Goal: Task Accomplishment & Management: Complete application form

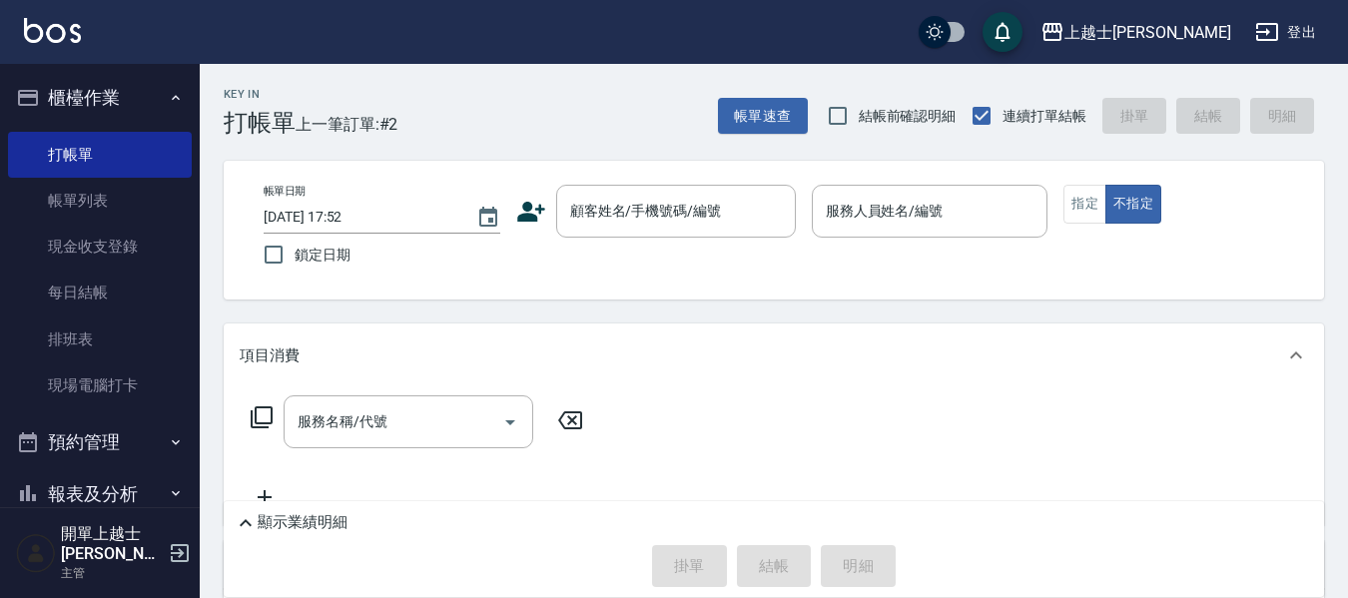
click at [645, 201] on div "顧客姓名/手機號碼/編號 顧客姓名/手機號碼/編號" at bounding box center [676, 211] width 240 height 53
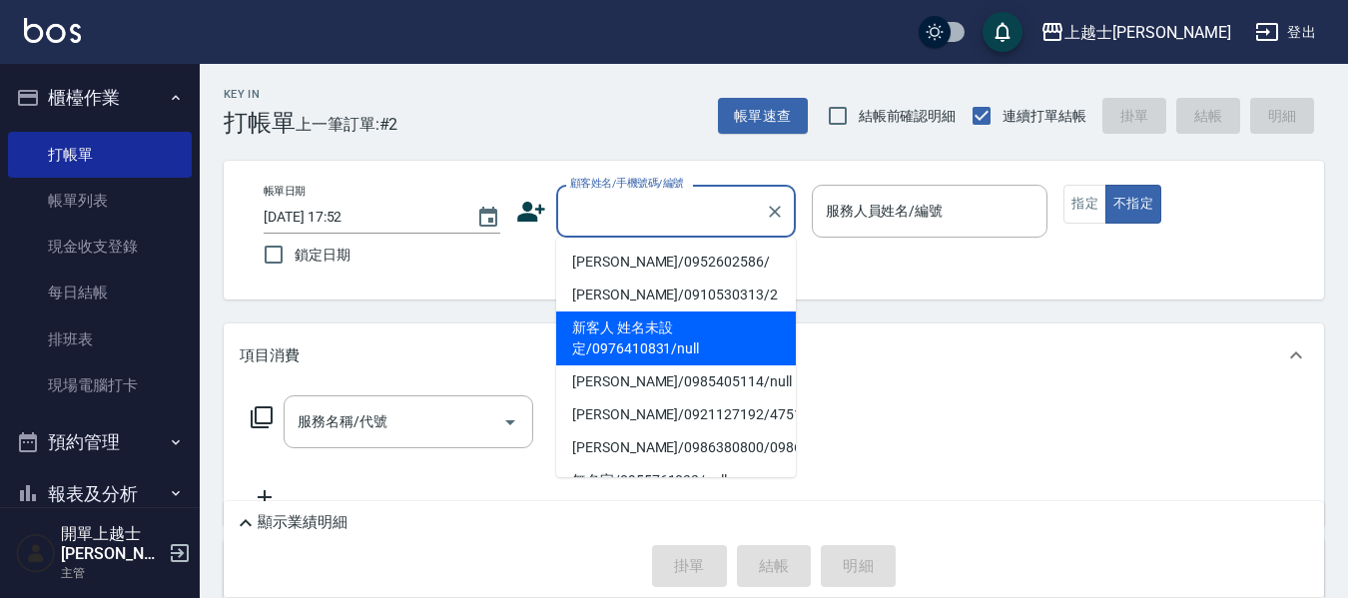
click at [739, 344] on li "新客人 姓名未設定/0976410831/null" at bounding box center [676, 339] width 240 height 54
type input "新客人 姓名未設定/0976410831/null"
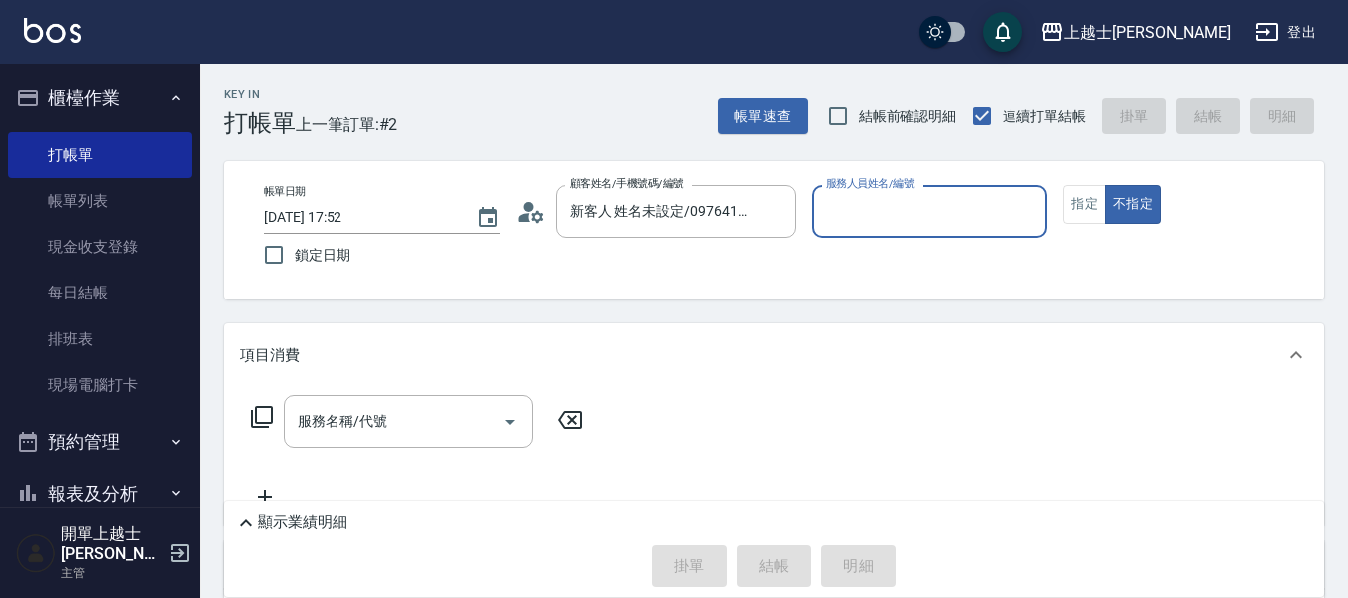
click at [926, 209] on input "服務人員姓名/編號" at bounding box center [930, 211] width 219 height 35
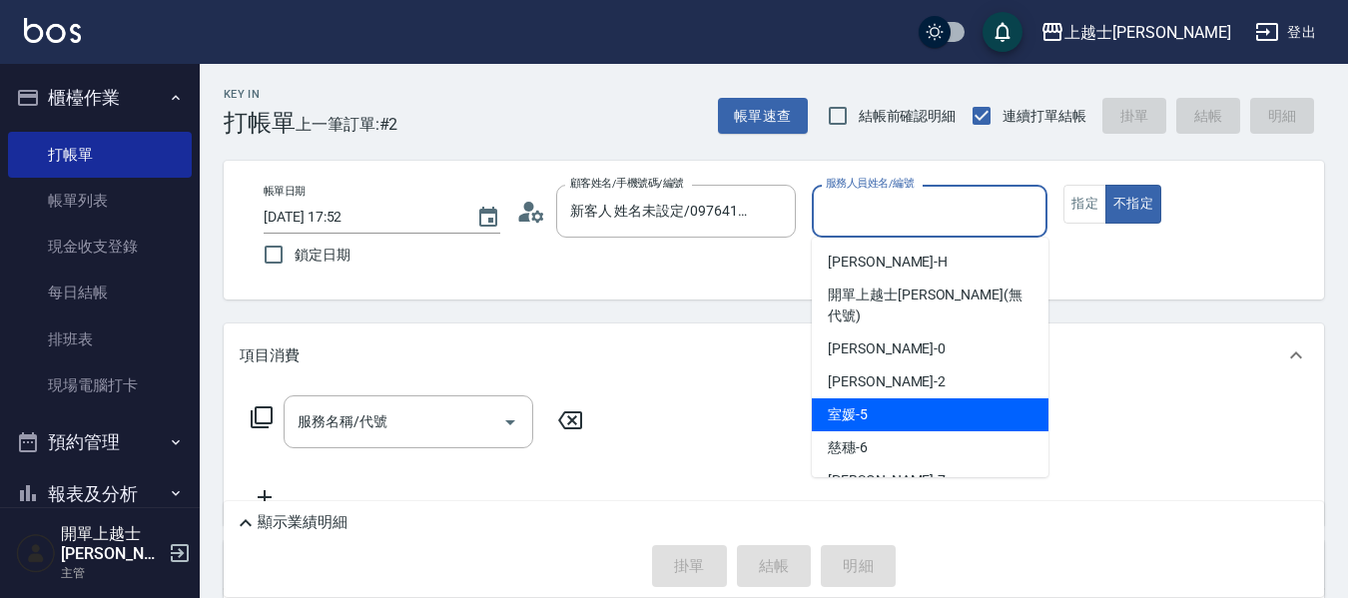
click at [968, 398] on div "室媛 -5" at bounding box center [930, 414] width 237 height 33
type input "室媛-5"
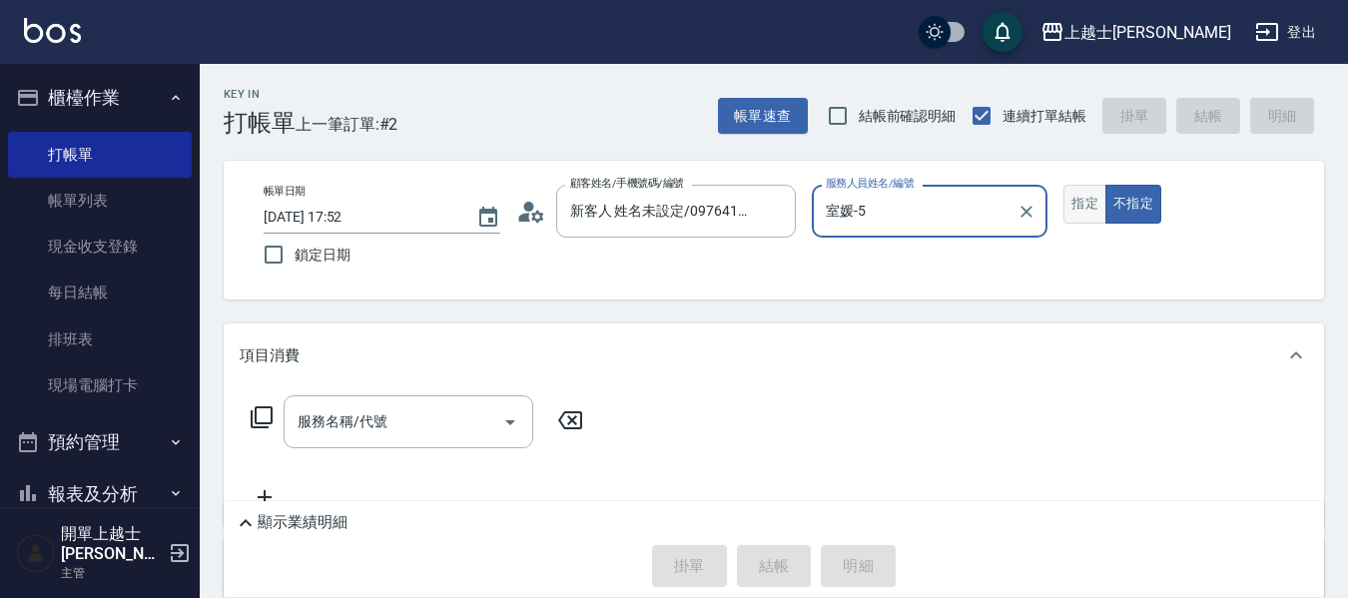
click at [1071, 204] on button "指定" at bounding box center [1085, 204] width 43 height 39
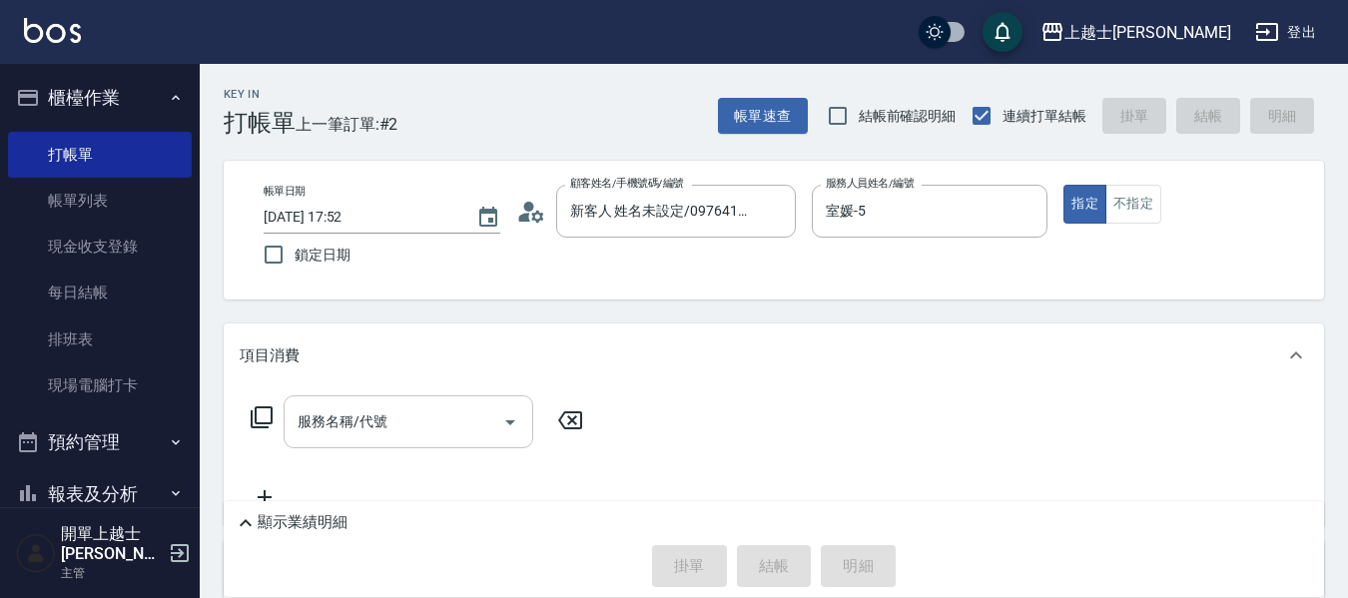
click at [413, 406] on input "服務名稱/代號" at bounding box center [394, 421] width 202 height 35
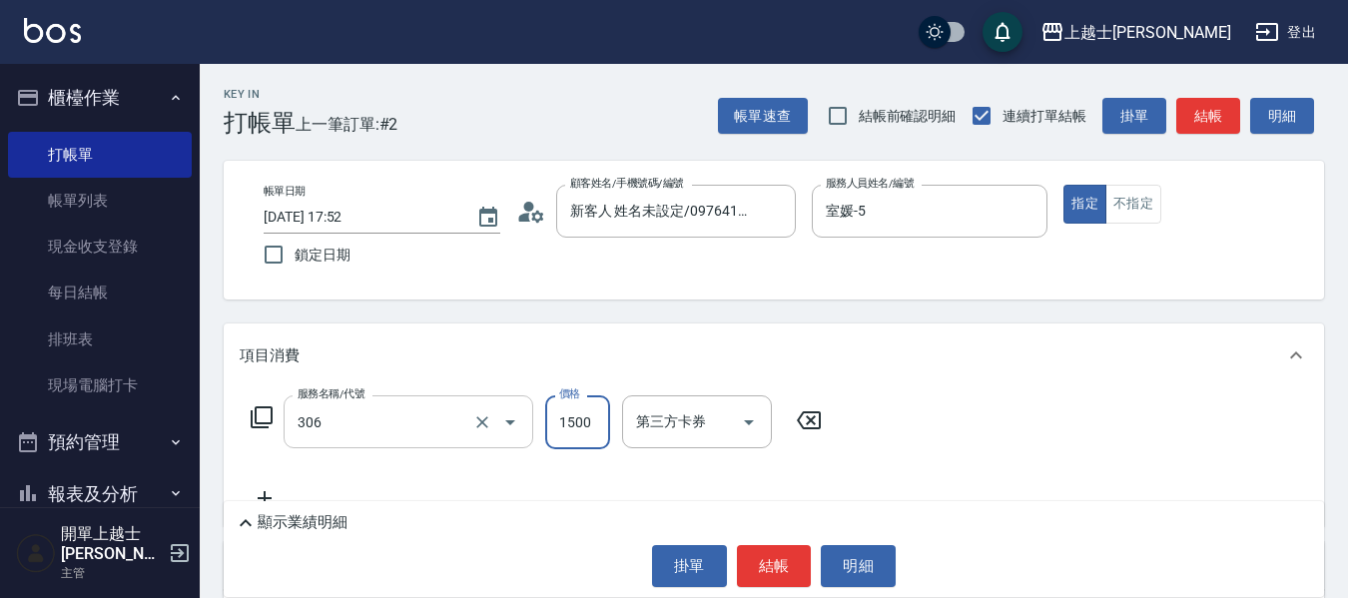
type input "離子燙(306)"
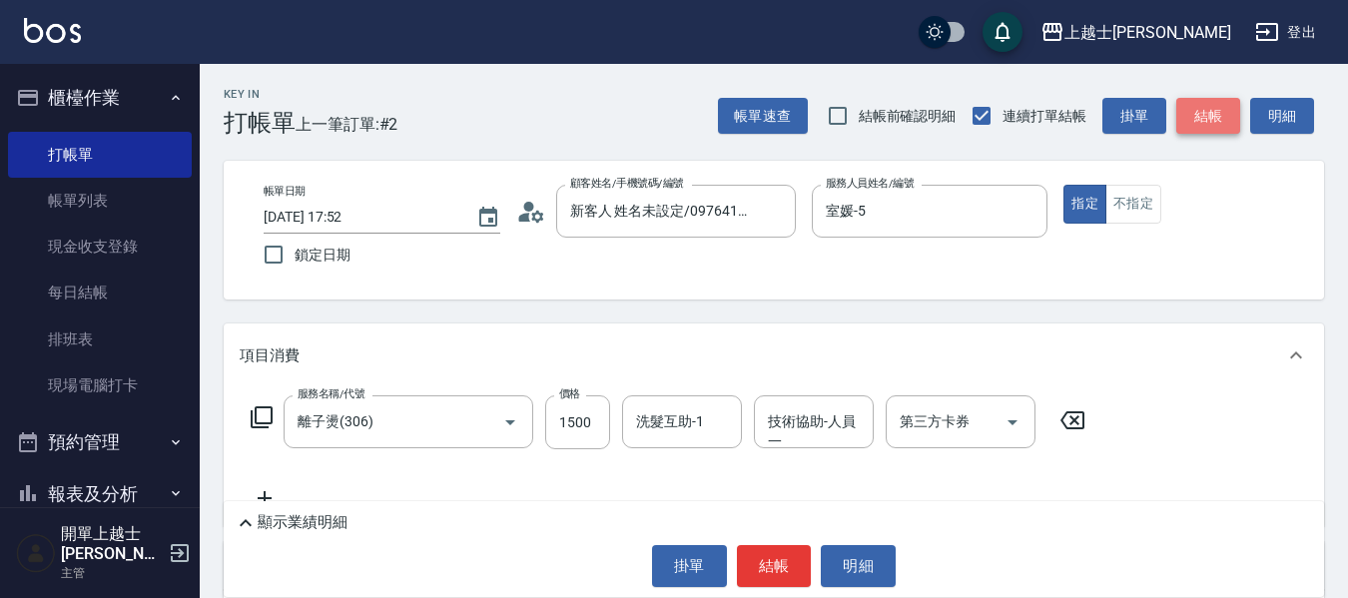
click at [1201, 120] on button "結帳" at bounding box center [1208, 116] width 64 height 37
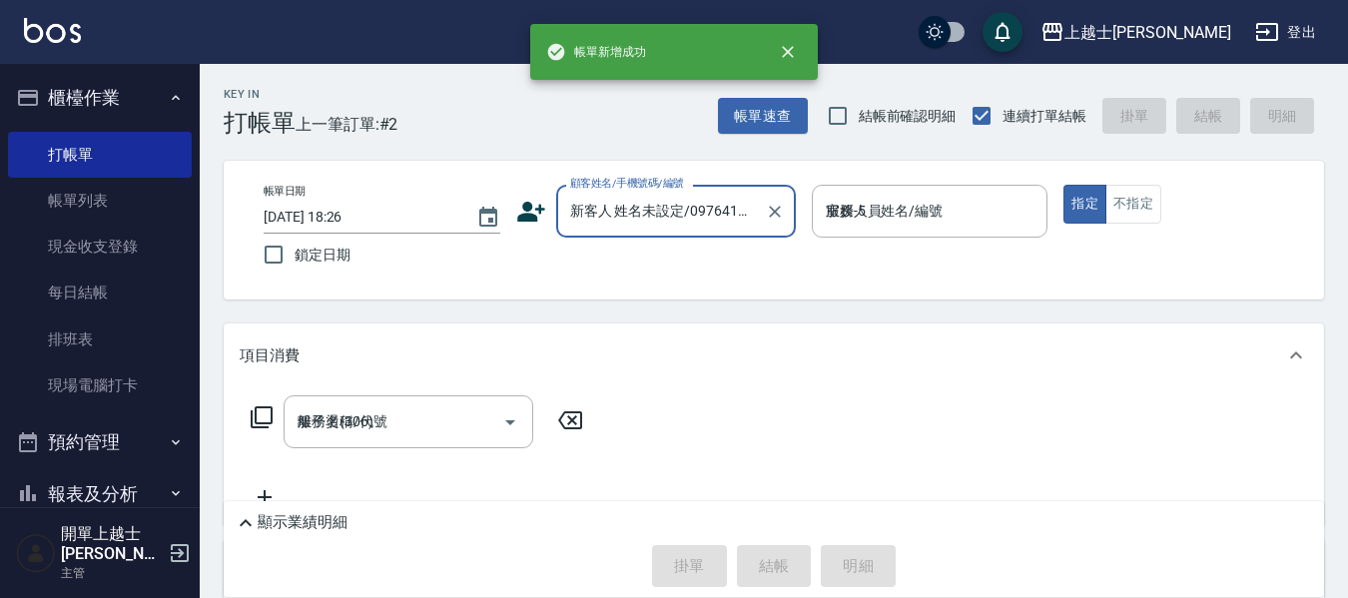
type input "[DATE] 18:26"
